Goal: Information Seeking & Learning: Learn about a topic

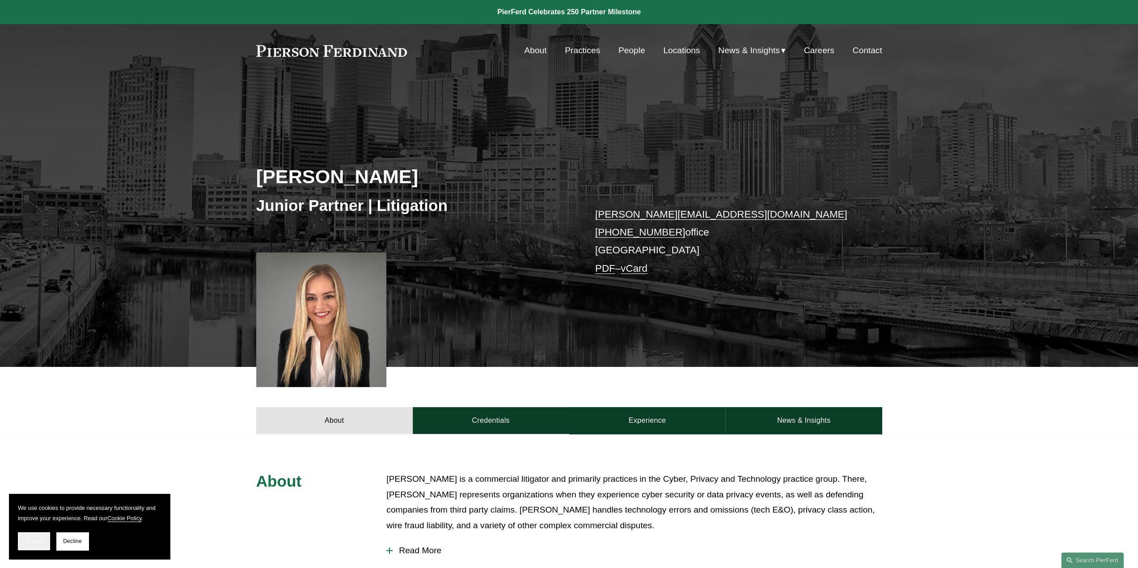
click at [45, 541] on button "Accept" at bounding box center [34, 542] width 32 height 18
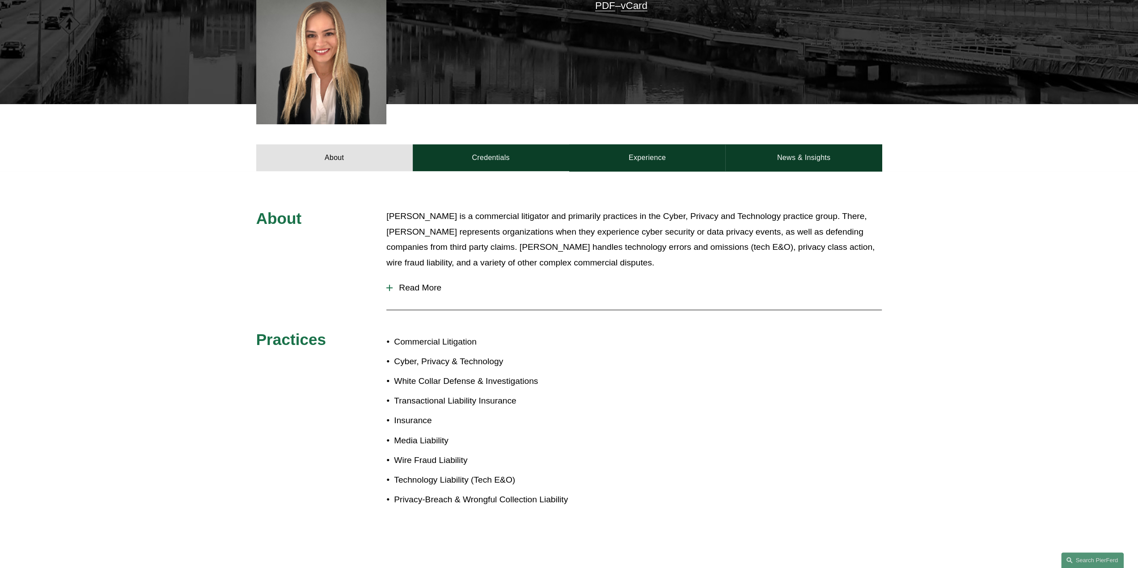
scroll to position [313, 0]
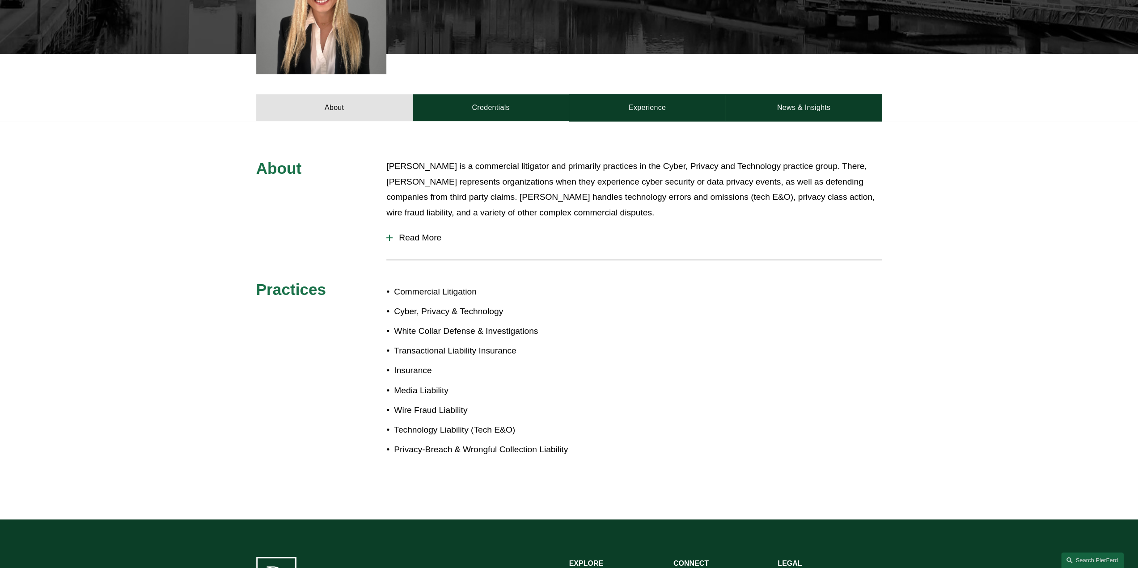
click at [420, 239] on span "Read More" at bounding box center [637, 238] width 489 height 10
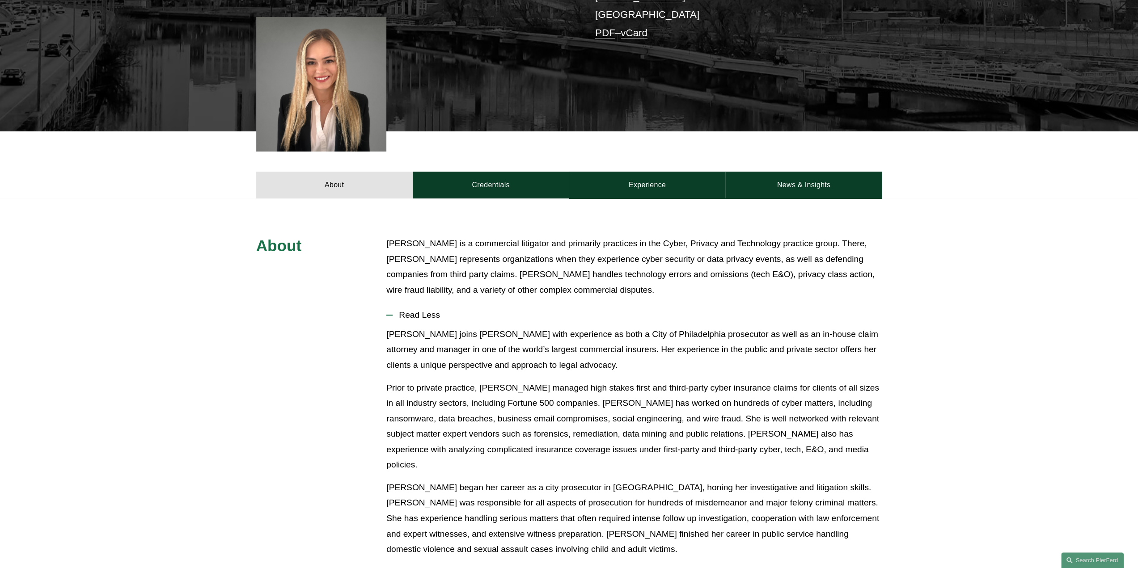
scroll to position [179, 0]
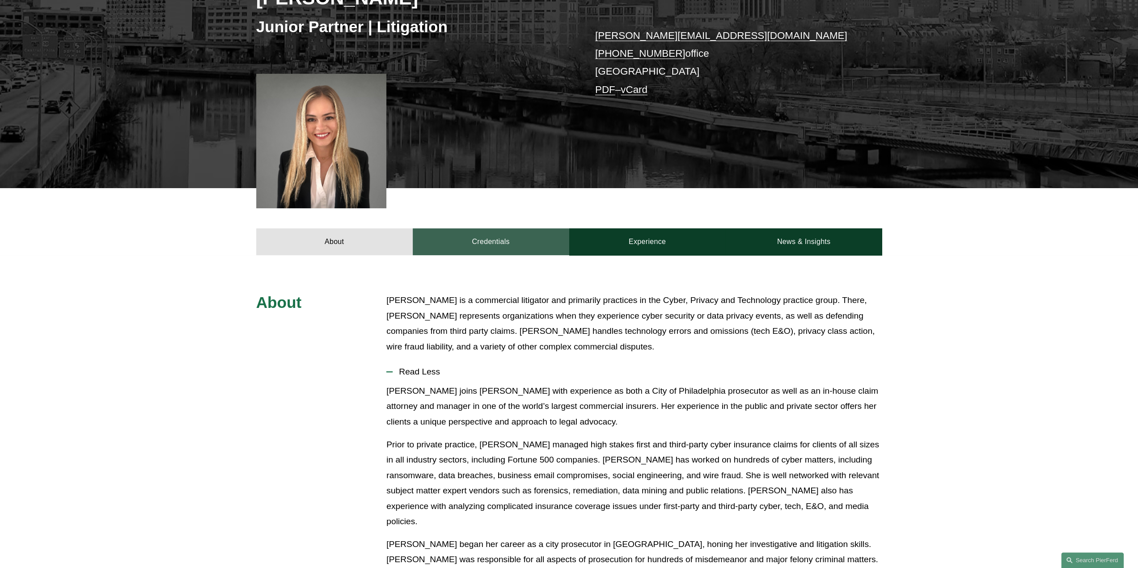
click at [504, 248] on link "Credentials" at bounding box center [491, 242] width 157 height 27
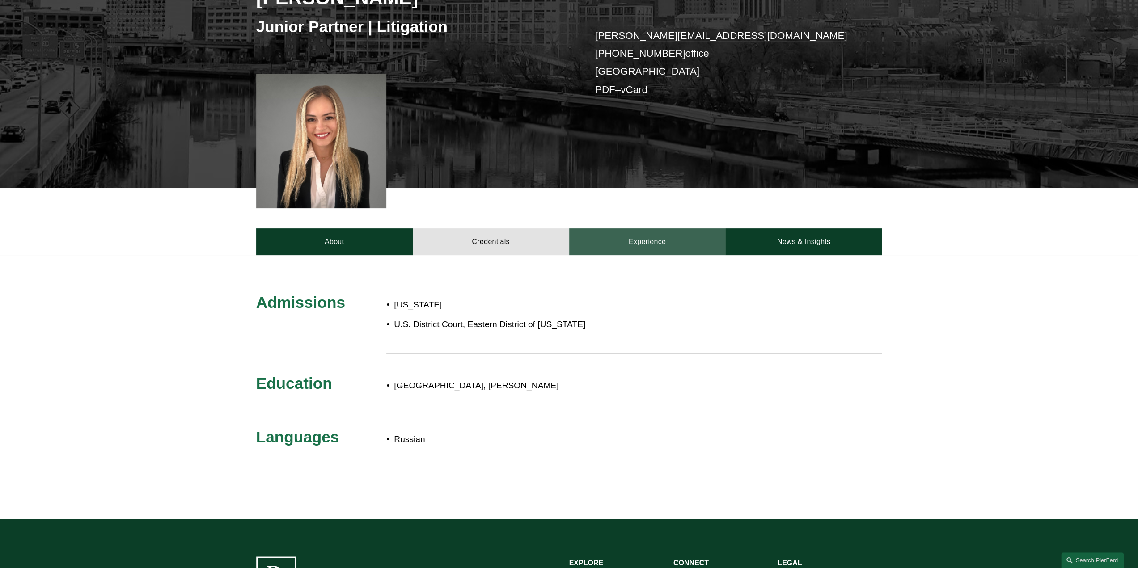
click at [635, 238] on link "Experience" at bounding box center [647, 242] width 157 height 27
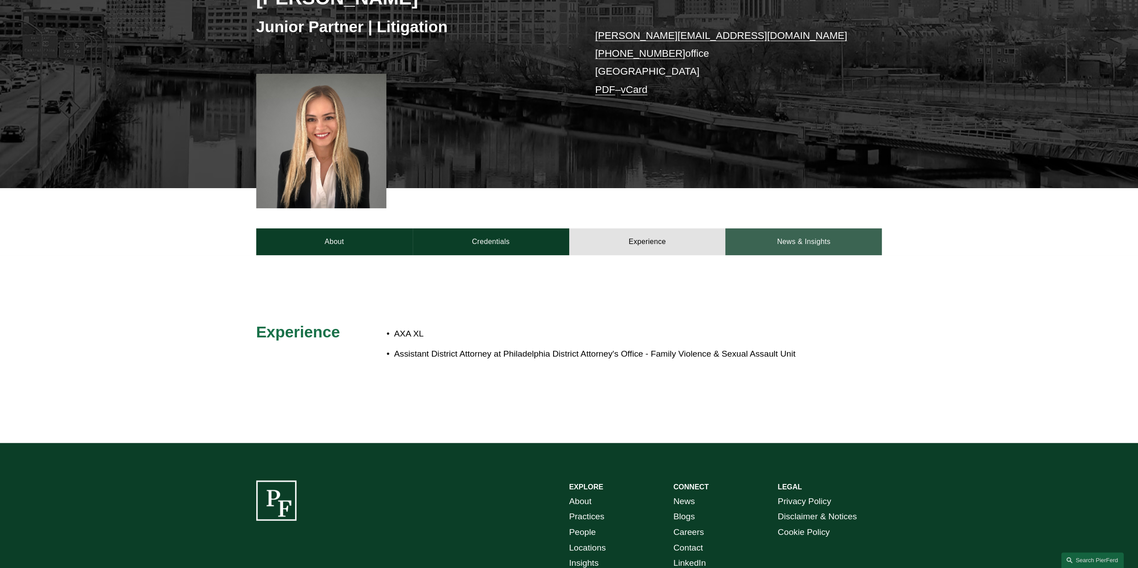
click at [803, 241] on link "News & Insights" at bounding box center [803, 242] width 157 height 27
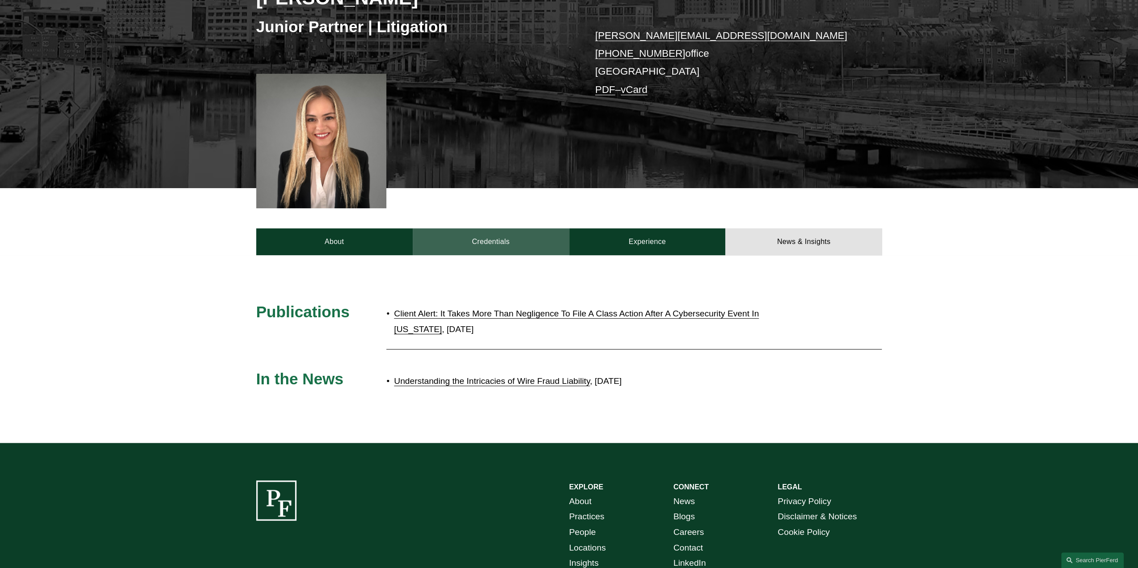
click at [521, 237] on link "Credentials" at bounding box center [491, 242] width 157 height 27
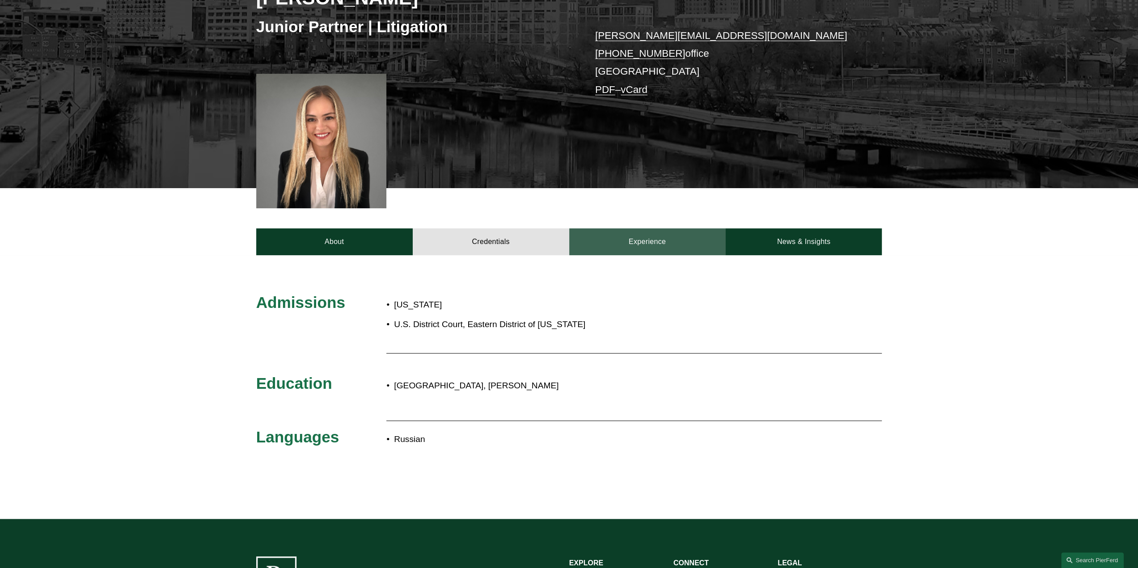
click at [649, 244] on link "Experience" at bounding box center [647, 242] width 157 height 27
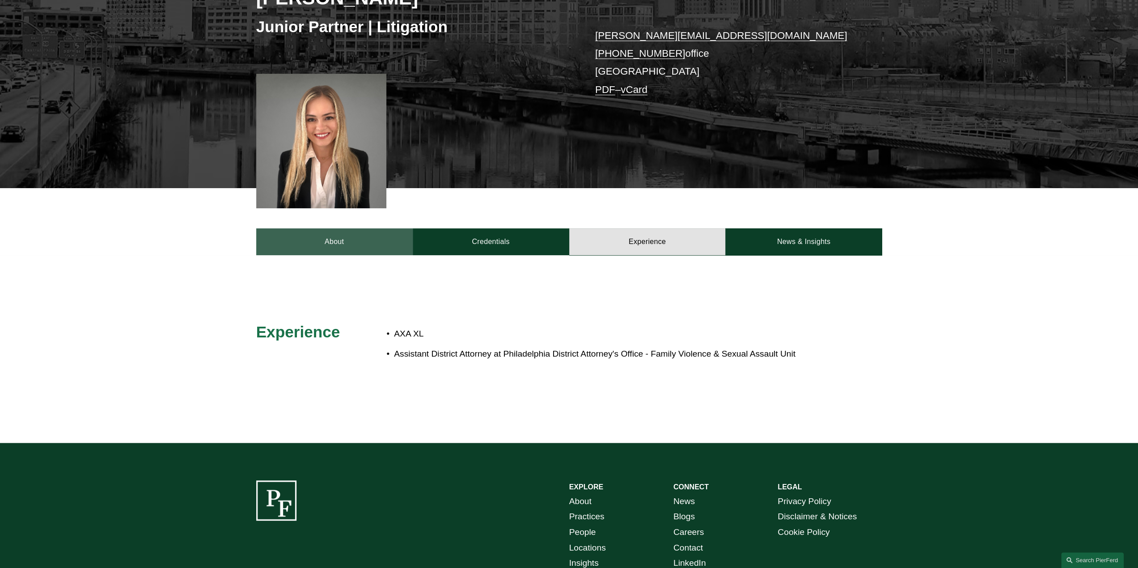
click at [334, 246] on link "About" at bounding box center [334, 242] width 157 height 27
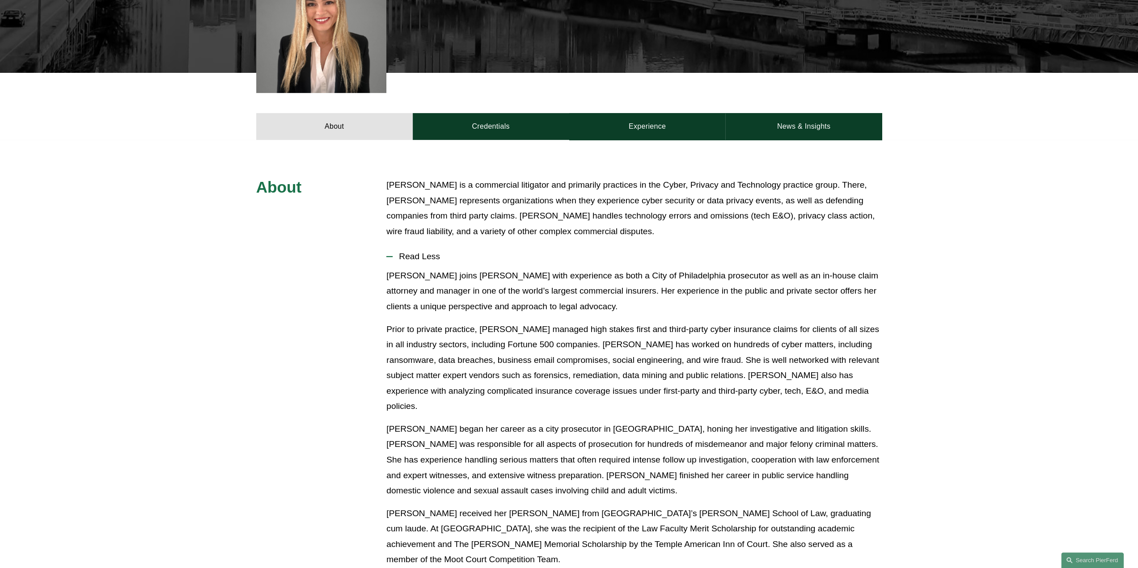
scroll to position [0, 0]
